Goal: Transaction & Acquisition: Purchase product/service

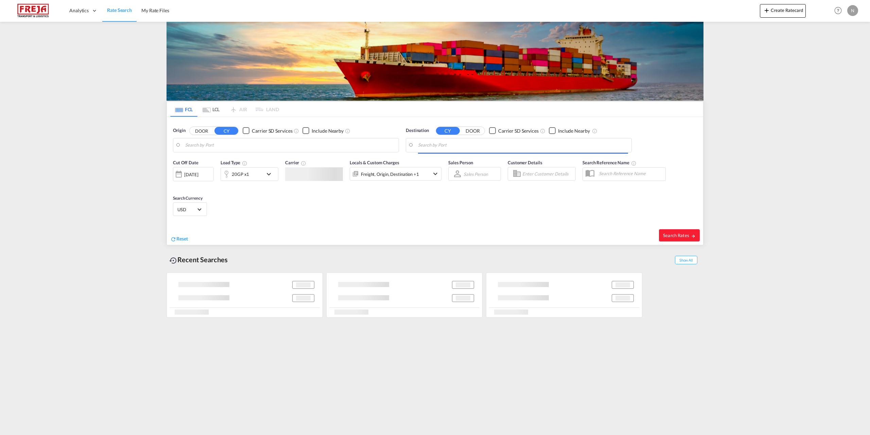
type input "Fredericia, DKFRC"
type input "Jeddah, SAJED"
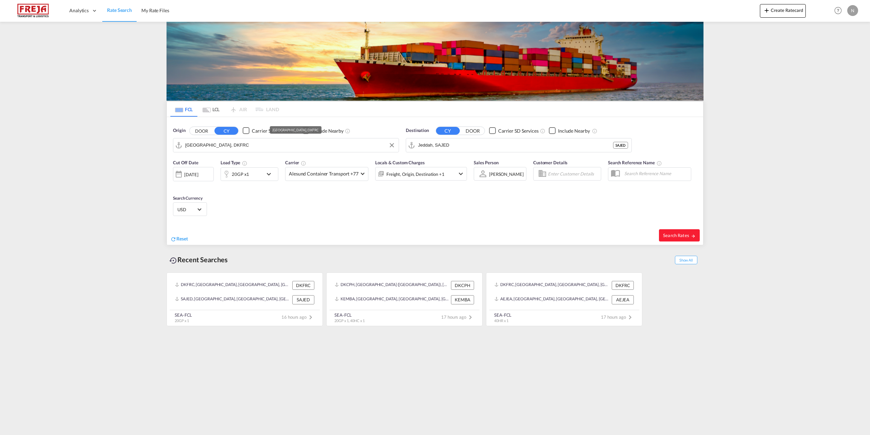
click at [257, 145] on input "Fredericia, DKFRC" at bounding box center [290, 145] width 210 height 10
click at [256, 185] on div "Copenhagen (Kobenhavn) Denmark DKCPH" at bounding box center [237, 188] width 129 height 20
type input "[GEOGRAPHIC_DATA] ([GEOGRAPHIC_DATA]), DKCPH"
click at [526, 148] on input "Jeddah, SAJED" at bounding box center [523, 145] width 210 height 10
click at [492, 166] on div "San Antonio Chile CLSAI" at bounding box center [470, 164] width 129 height 20
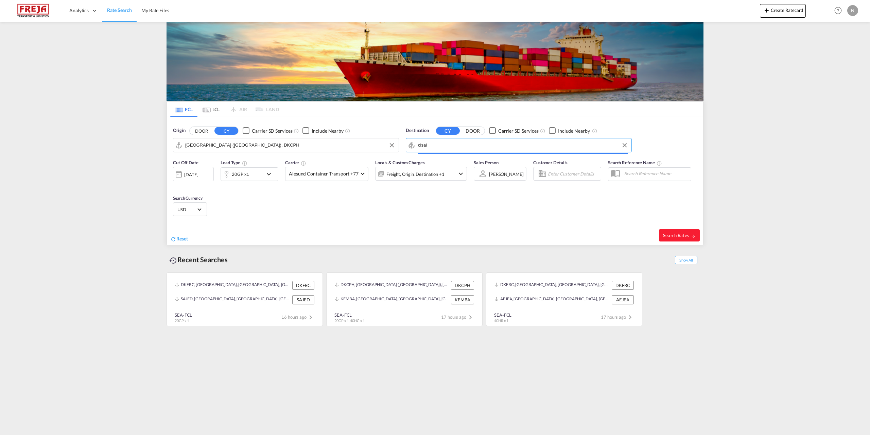
type input "San Antonio, CLSAI"
click at [671, 233] on span "Search Rates" at bounding box center [679, 235] width 33 height 5
type input "DKCPH to CLSAI / 9 Sep 2025"
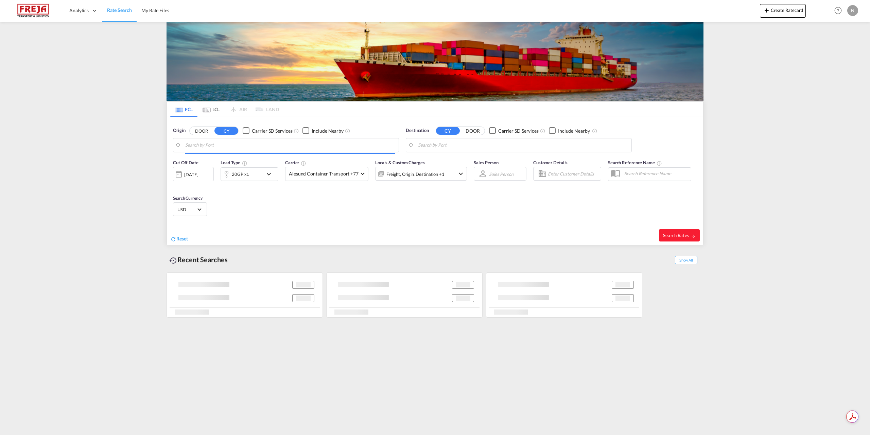
type input "[GEOGRAPHIC_DATA] ([GEOGRAPHIC_DATA]), DKCPH"
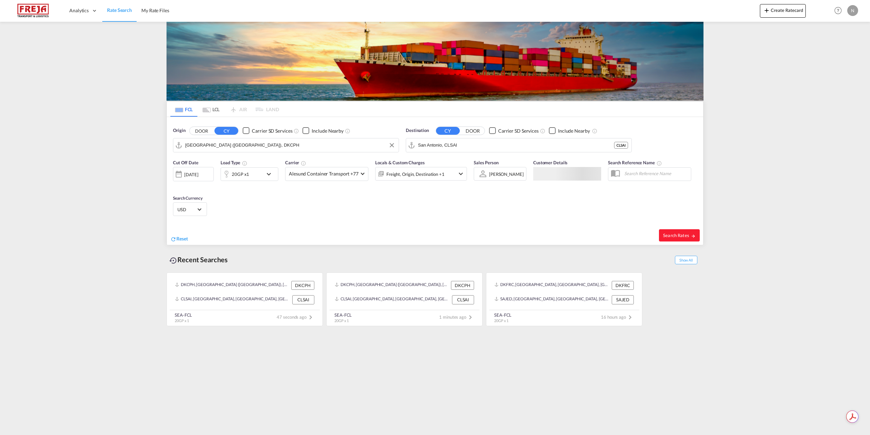
click at [236, 144] on input "[GEOGRAPHIC_DATA] ([GEOGRAPHIC_DATA]), DKCPH" at bounding box center [290, 145] width 210 height 10
click at [491, 144] on input "San Antonio, CLSAI" at bounding box center [523, 145] width 210 height 10
click at [475, 158] on div "Valparaiso [GEOGRAPHIC_DATA] CLVAP" at bounding box center [470, 164] width 129 height 20
type input "Valparaiso, CLVAP"
click at [358, 172] on md-select-value "Alesund Container Transport +77" at bounding box center [327, 173] width 83 height 13
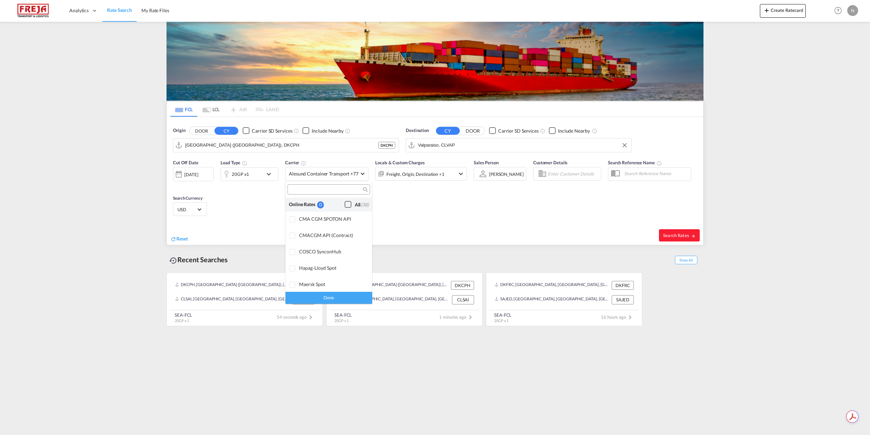
click at [345, 205] on div "Checkbox No Ink" at bounding box center [348, 204] width 7 height 7
click at [332, 295] on div "Done" at bounding box center [329, 298] width 87 height 12
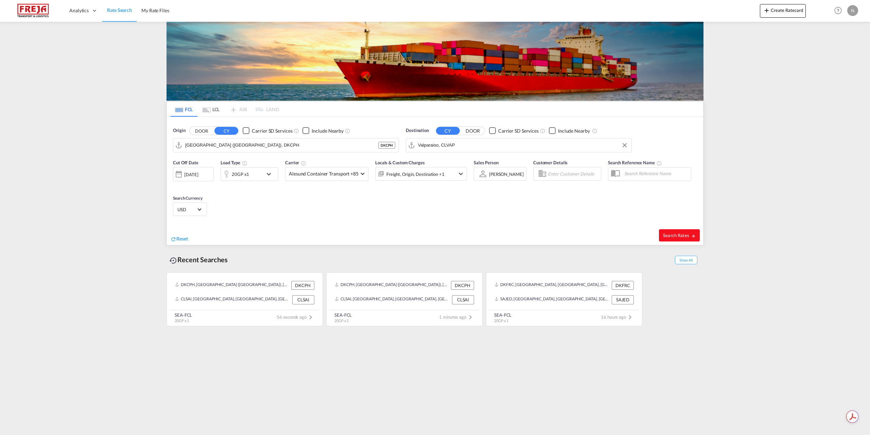
click at [669, 236] on span "Search Rates" at bounding box center [679, 235] width 33 height 5
type input "DKCPH to CLVAP / [DATE]"
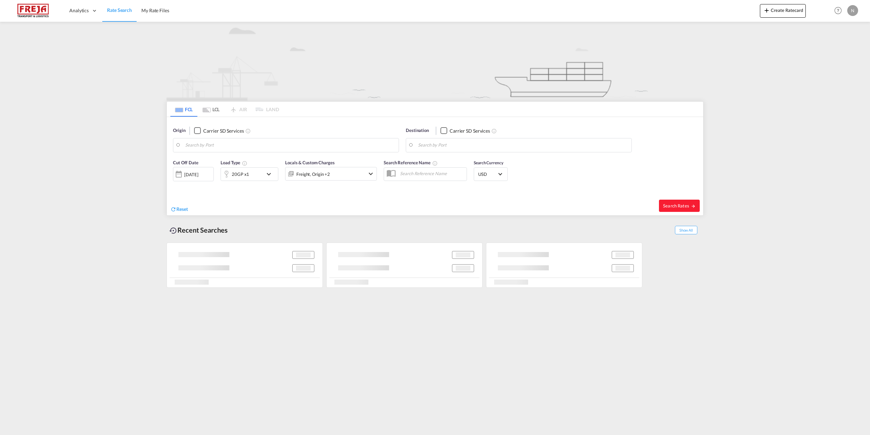
type input "[GEOGRAPHIC_DATA] ([GEOGRAPHIC_DATA]), DKCPH"
type input "Valparaiso, CLVAP"
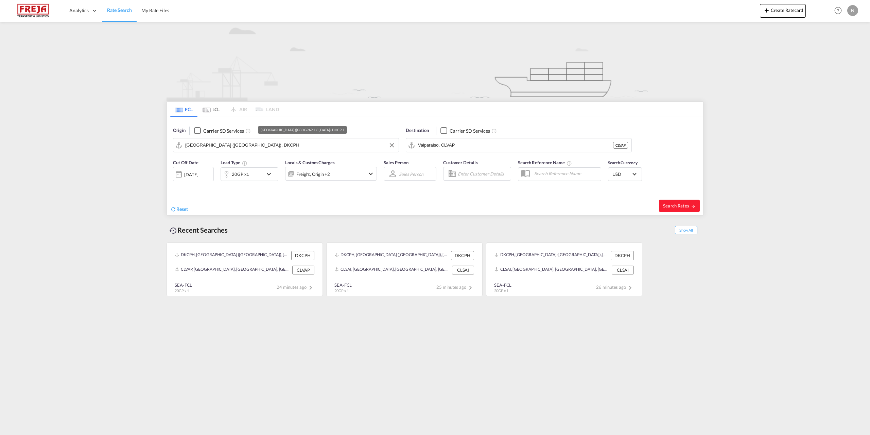
click at [223, 141] on input "[GEOGRAPHIC_DATA] ([GEOGRAPHIC_DATA]), DKCPH" at bounding box center [290, 145] width 210 height 10
click at [226, 157] on div "Fredericia Denmark DKFRC" at bounding box center [237, 164] width 129 height 20
type input "Fredericia, DKFRC"
click at [467, 144] on input "Valparaiso, CLVAP" at bounding box center [523, 145] width 210 height 10
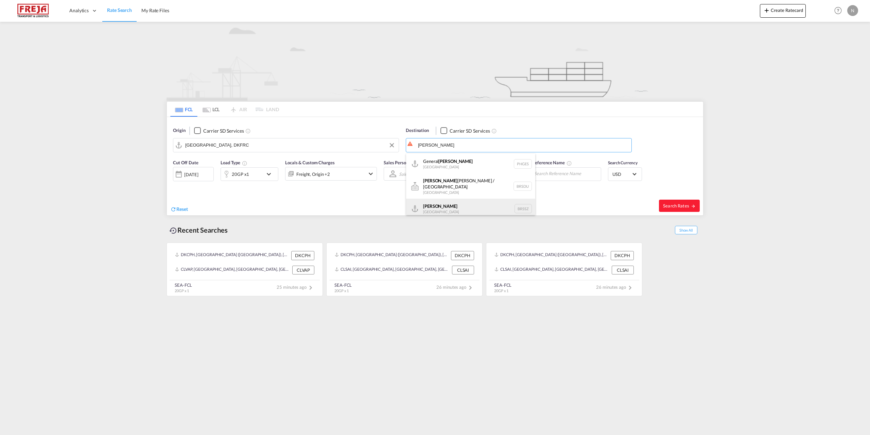
click at [461, 203] on div "Santos Brazil BRSSZ" at bounding box center [470, 209] width 129 height 20
type input "Santos, BRSSZ"
click at [256, 178] on div "20GP x1" at bounding box center [242, 174] width 42 height 14
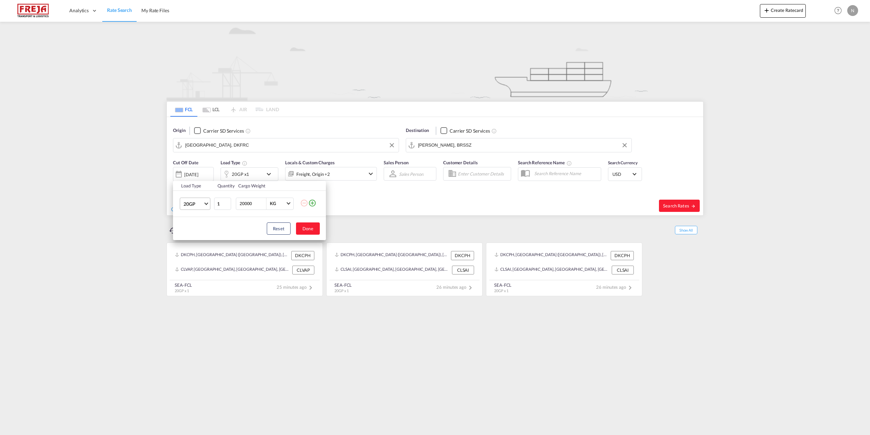
click at [196, 207] on span "20GP" at bounding box center [194, 204] width 20 height 7
click at [206, 238] on md-option "40HC" at bounding box center [201, 236] width 46 height 16
click at [320, 232] on div "Reset Done" at bounding box center [249, 228] width 153 height 23
click at [298, 227] on button "Done" at bounding box center [308, 228] width 24 height 12
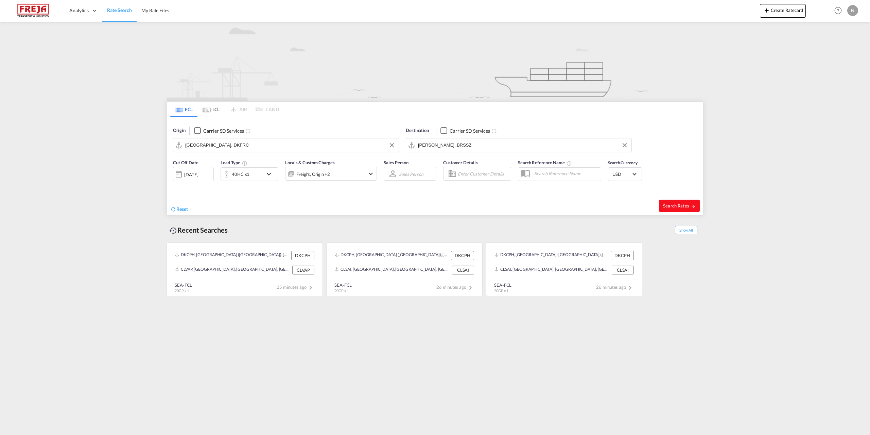
click at [680, 205] on span "Search Rates" at bounding box center [679, 205] width 33 height 5
type input "DKFRC to BRSSZ / 9 Sep 2025"
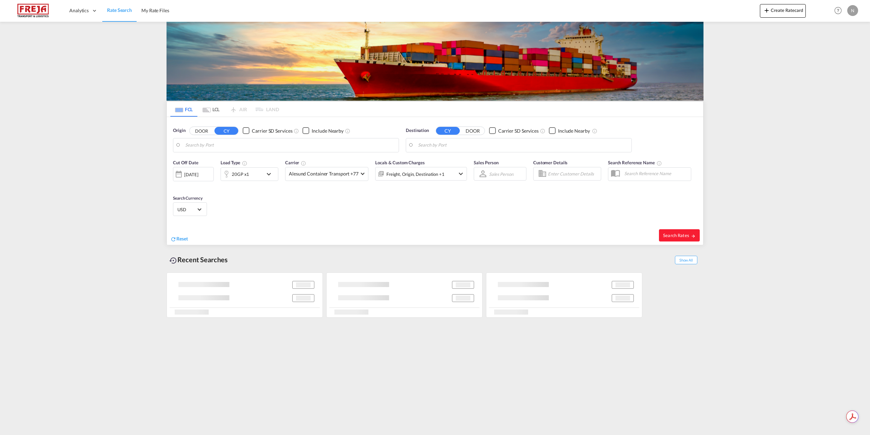
type input "Fredericia, DKFRC"
type input "Santos, BRSSZ"
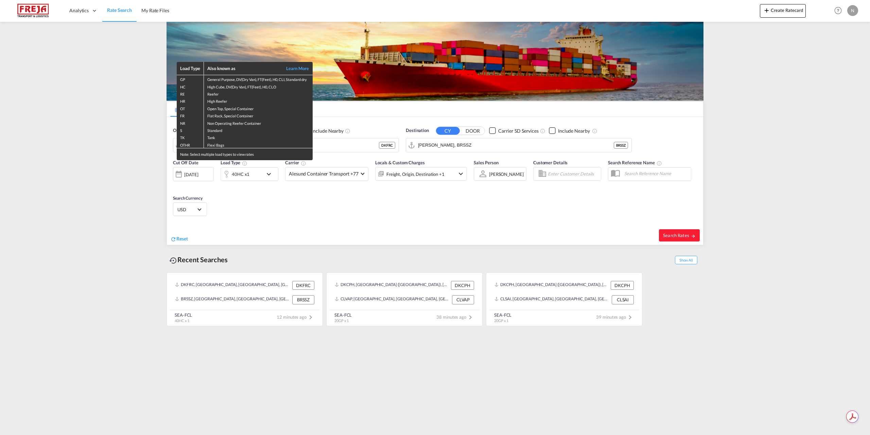
click at [335, 146] on div "Load Type Also known as Learn More GP General Purpose, DV(Dry Van), FT(Feet), H…" at bounding box center [435, 217] width 870 height 435
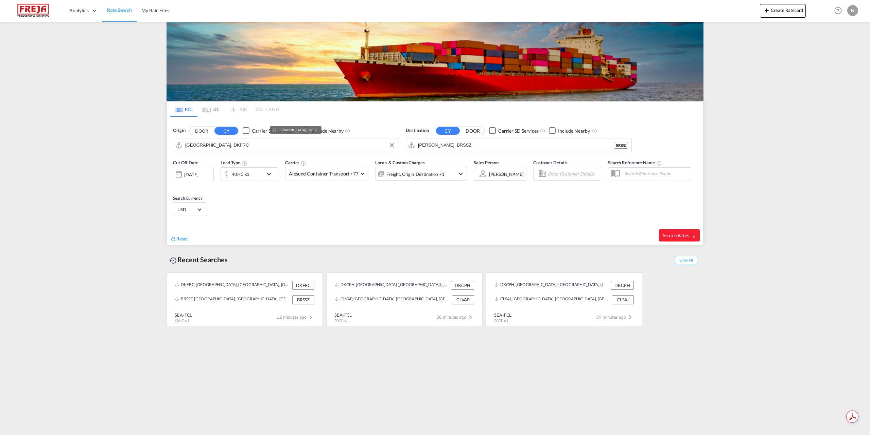
click at [335, 146] on input "Fredericia, DKFRC" at bounding box center [290, 145] width 210 height 10
click at [221, 165] on div "Aarhus Denmark DKAAR" at bounding box center [237, 164] width 129 height 20
type input "Aarhus, DKAAR"
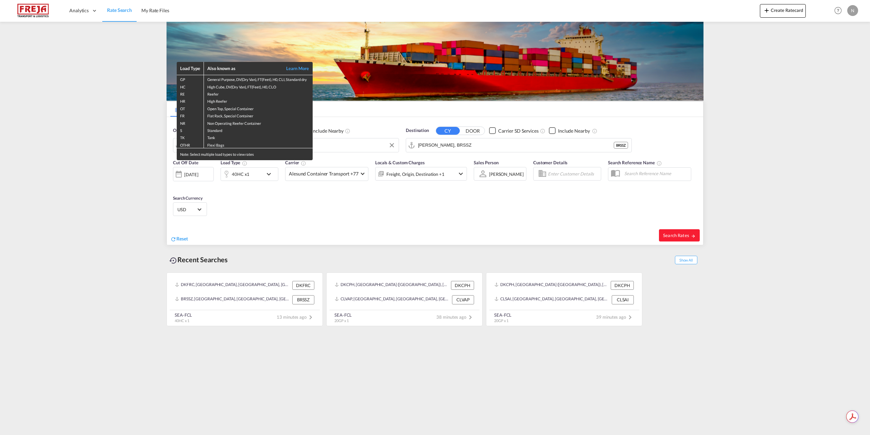
click at [503, 141] on div "Load Type Also known as Learn More GP General Purpose, DV(Dry Van), FT(Feet), H…" at bounding box center [435, 217] width 870 height 435
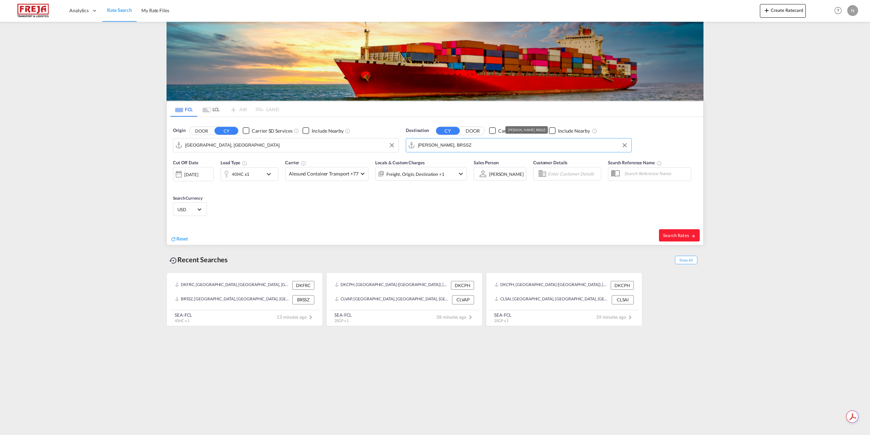
click at [503, 141] on input "Santos, BRSSZ" at bounding box center [523, 145] width 210 height 10
click at [480, 160] on div "Casablanca Morocco MACAS" at bounding box center [470, 164] width 129 height 20
type input "Casablanca, MACAS"
click at [270, 174] on md-icon "icon-chevron-down" at bounding box center [271, 174] width 12 height 8
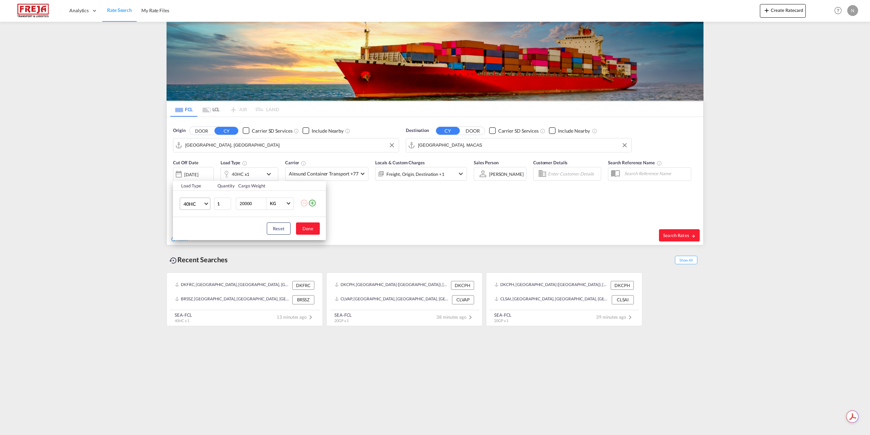
click at [188, 204] on span "40HC" at bounding box center [194, 204] width 20 height 7
click at [196, 173] on md-option "20GP" at bounding box center [201, 171] width 46 height 16
click at [308, 228] on button "Done" at bounding box center [308, 228] width 24 height 12
click at [329, 167] on md-select-value "Alesund Container Transport +77" at bounding box center [327, 173] width 83 height 13
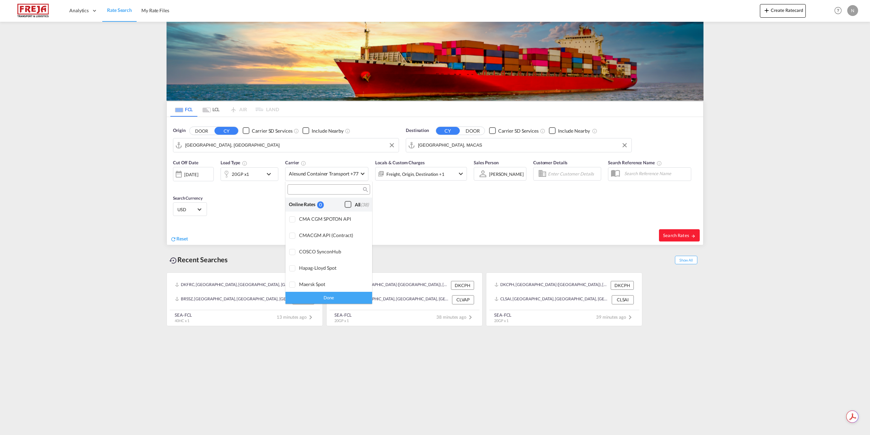
click at [345, 204] on div "Checkbox No Ink" at bounding box center [348, 204] width 7 height 7
click at [344, 297] on div "Done" at bounding box center [329, 298] width 87 height 12
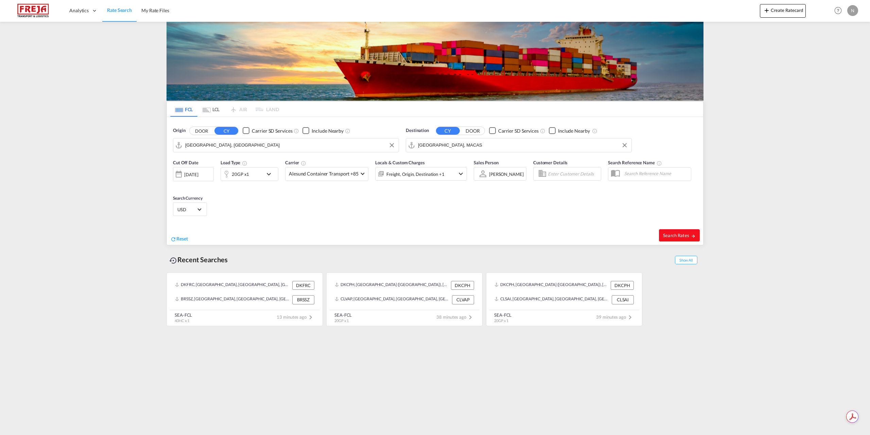
click at [678, 234] on span "Search Rates" at bounding box center [679, 235] width 33 height 5
type input "DKAAR to MACAS / 9 Sep 2025"
